Goal: Subscribe to service/newsletter

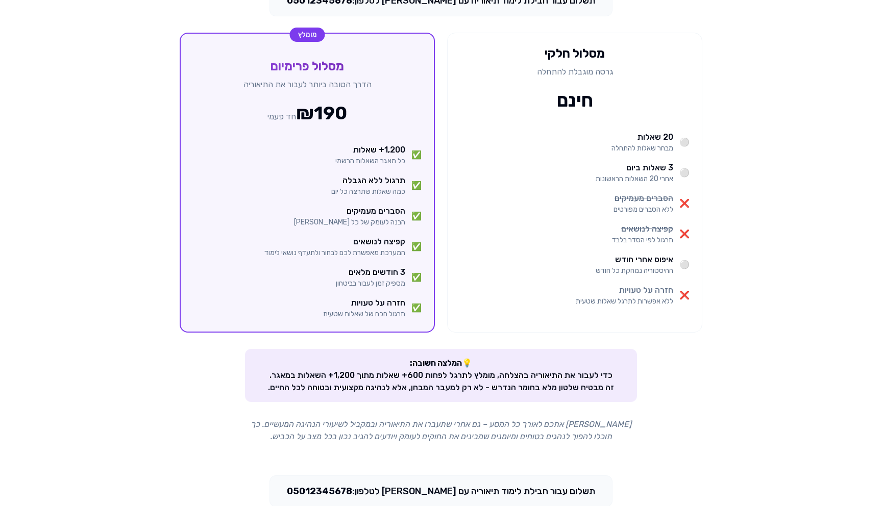
scroll to position [272, 0]
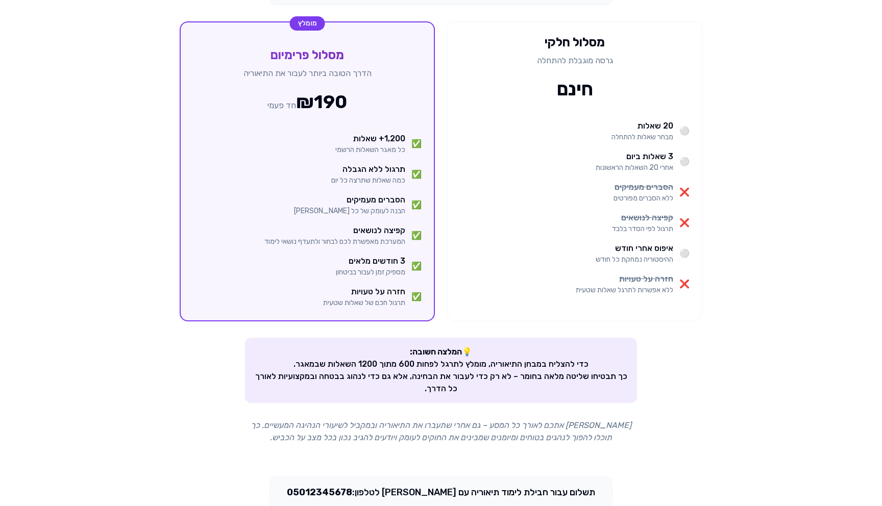
scroll to position [415, 0]
